Goal: Find contact information: Find contact information

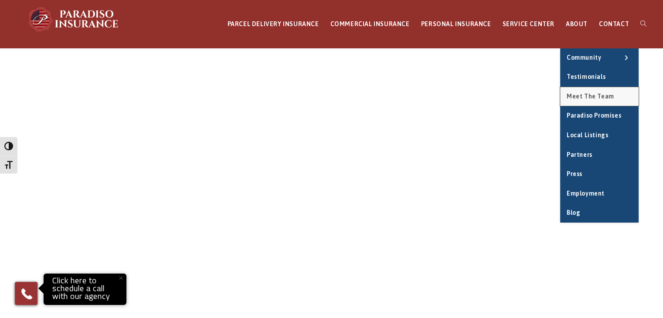
click at [593, 94] on span "Meet the Team" at bounding box center [591, 96] width 48 height 7
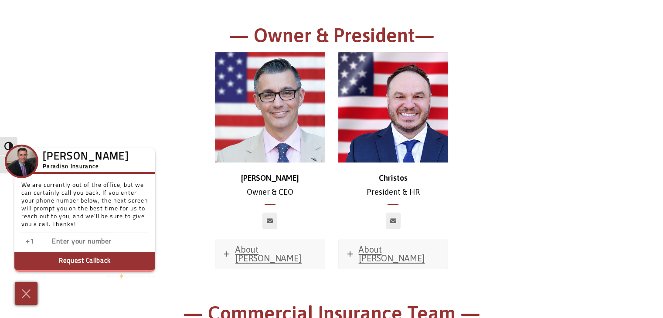
scroll to position [132, 0]
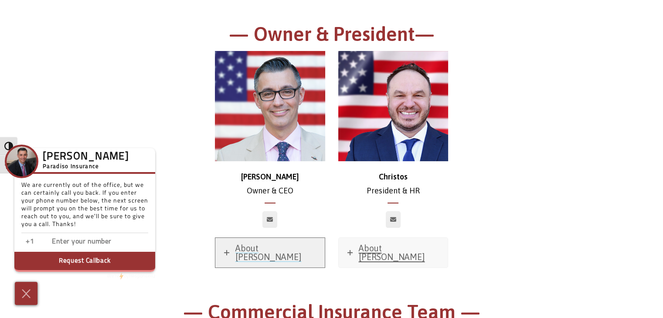
click at [247, 251] on span "About Chris" at bounding box center [268, 252] width 66 height 19
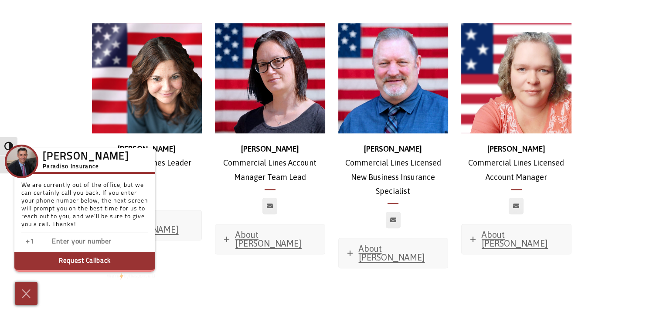
scroll to position [786, 0]
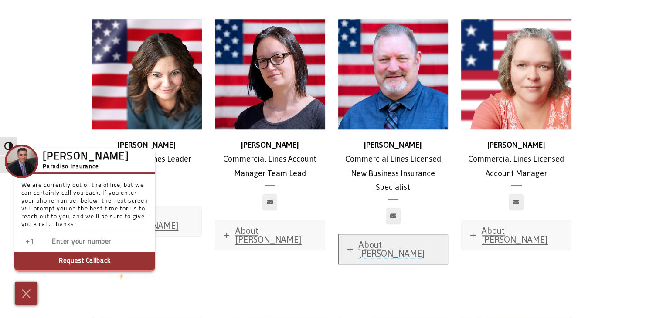
click at [396, 240] on span "About Ross" at bounding box center [392, 249] width 66 height 19
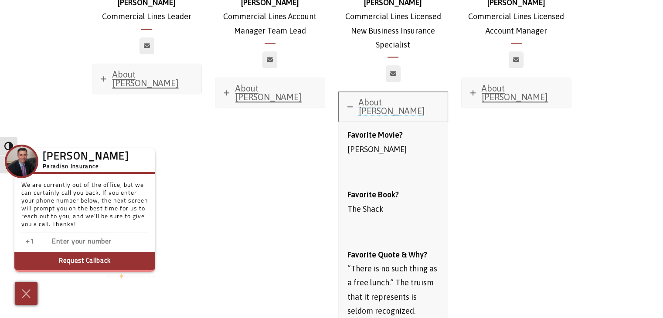
scroll to position [933, 0]
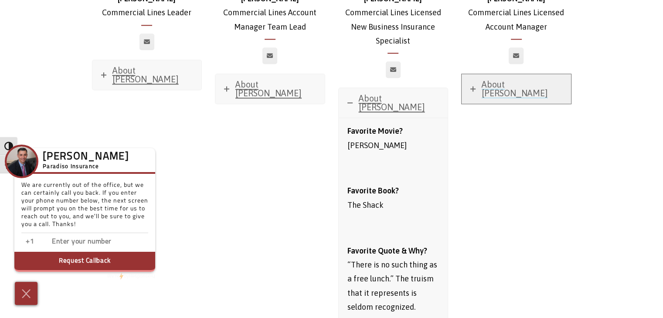
click at [532, 79] on span "About Jessica" at bounding box center [515, 88] width 66 height 19
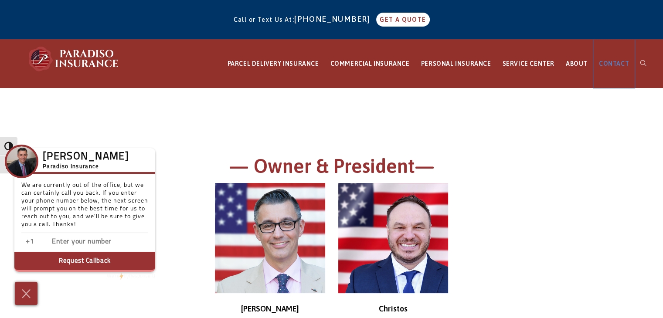
click at [613, 68] on link "CONTACT" at bounding box center [613, 64] width 41 height 48
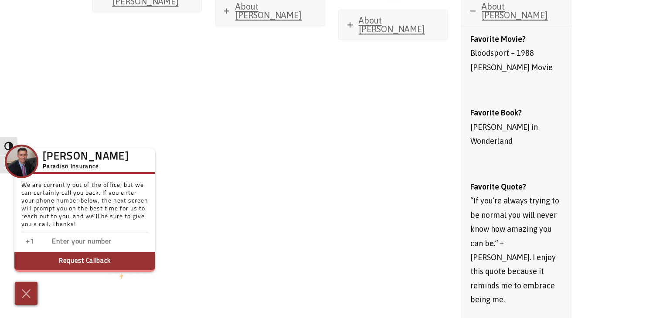
scroll to position [947, 0]
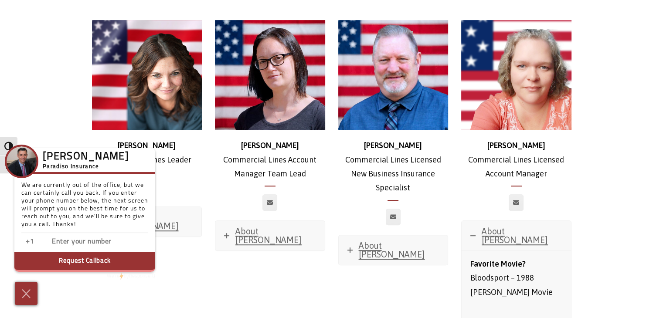
scroll to position [306, 0]
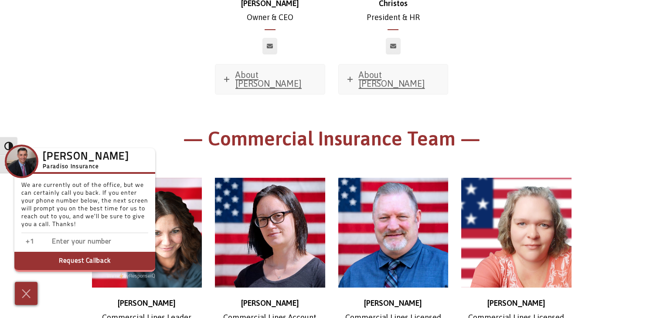
scroll to position [132, 0]
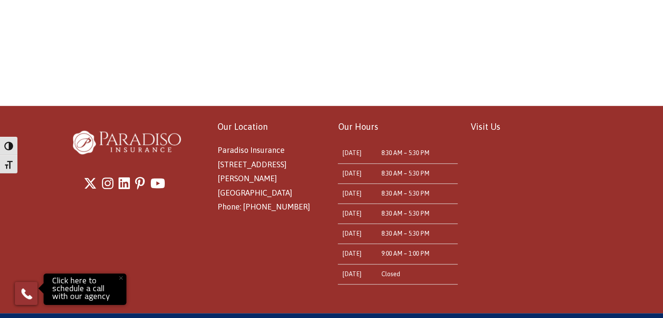
scroll to position [563, 0]
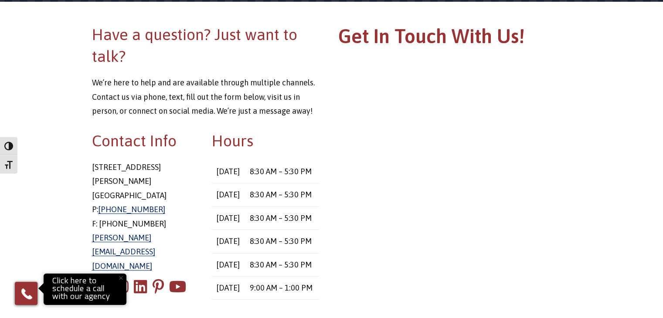
scroll to position [0, 0]
